Goal: Task Accomplishment & Management: Manage account settings

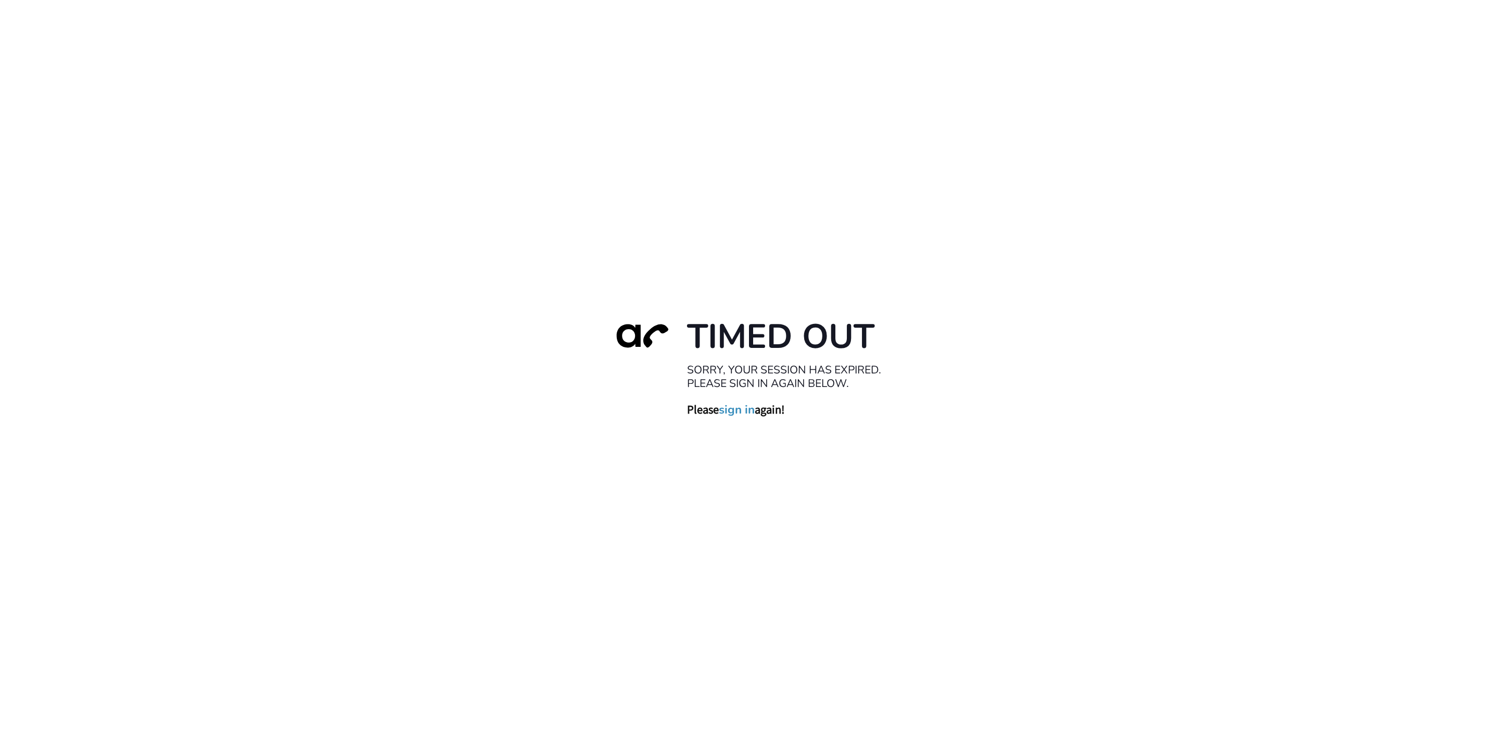
click at [733, 406] on link "sign in" at bounding box center [737, 409] width 36 height 15
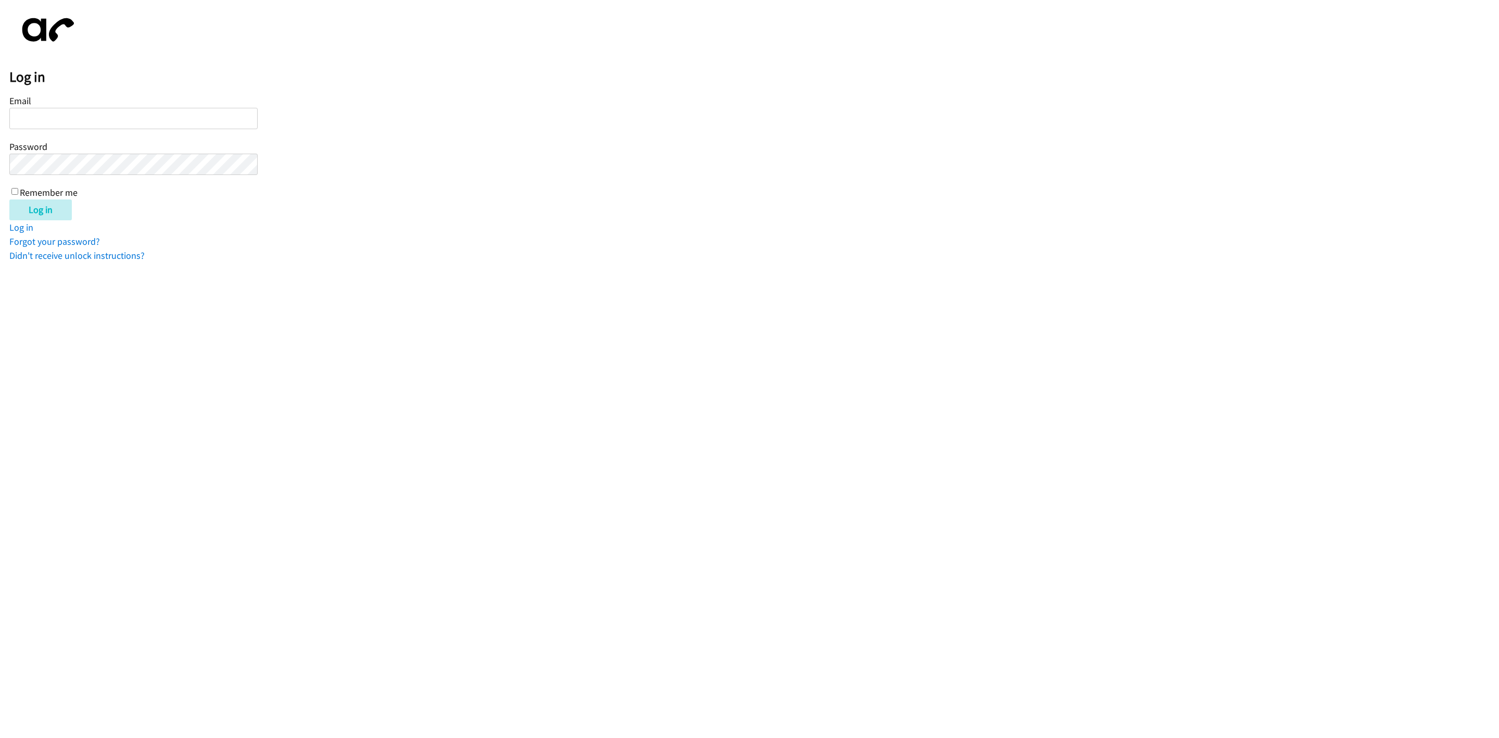
click at [121, 111] on input "Email" at bounding box center [133, 118] width 248 height 21
click at [54, 118] on input "abermoy2lendingpoint" at bounding box center [133, 118] width 248 height 21
click at [140, 112] on input "abermoy@lendingpoint" at bounding box center [133, 118] width 248 height 21
type input "abermoy@lendingpoint.com"
click at [57, 189] on label "Remember me" at bounding box center [49, 192] width 58 height 12
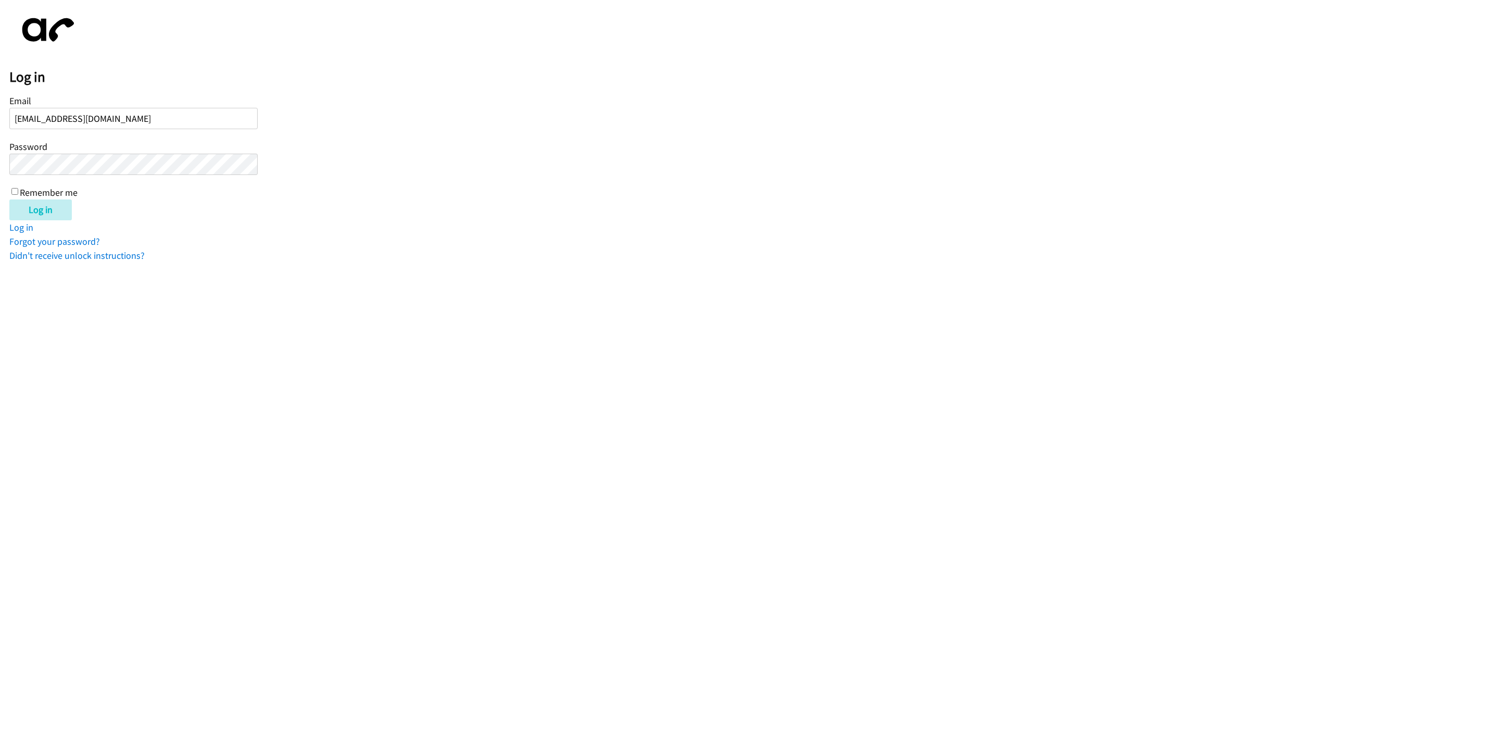
click at [18, 189] on input "Remember me" at bounding box center [14, 191] width 7 height 7
checkbox input "true"
click at [39, 208] on input "Log in" at bounding box center [40, 209] width 62 height 21
